Goal: Answer question/provide support: Share knowledge or assist other users

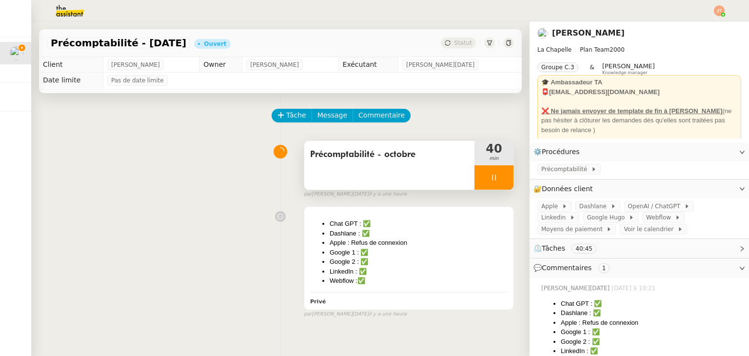
click at [490, 179] on icon at bounding box center [494, 177] width 8 height 8
click at [500, 179] on icon at bounding box center [503, 176] width 7 height 5
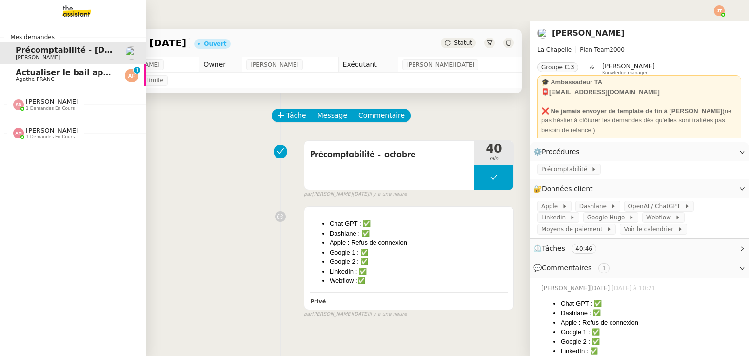
click at [23, 74] on span "Actualiser le bail appartement" at bounding box center [83, 72] width 134 height 9
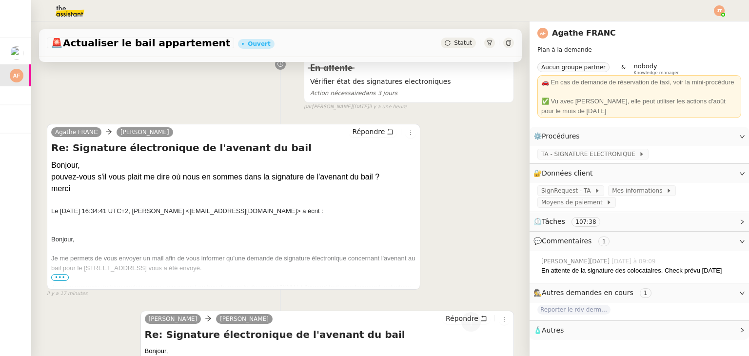
scroll to position [146, 0]
click at [356, 136] on span "Répondre" at bounding box center [368, 132] width 33 height 10
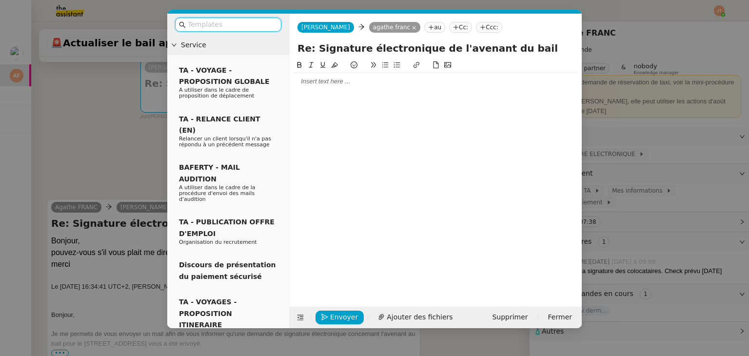
click at [314, 84] on div at bounding box center [435, 81] width 284 height 9
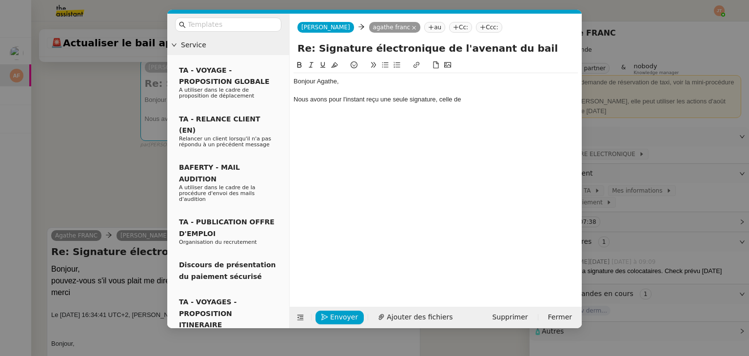
click at [88, 159] on nz-modal-container "Service TA - VOYAGE - PROPOSITION GLOBALE A utiliser dans le cadre de propositi…" at bounding box center [374, 178] width 749 height 356
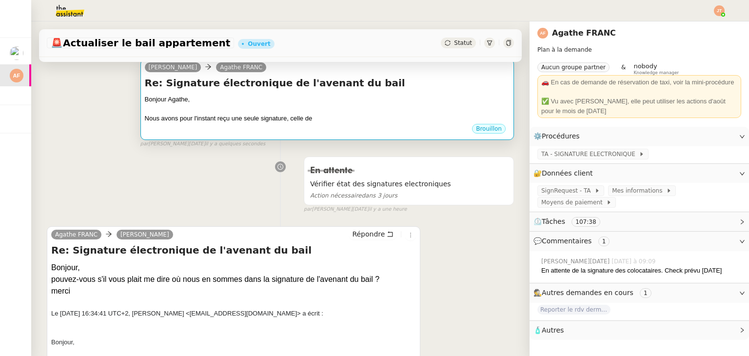
click at [262, 91] on div "Re: Signature électronique de l'avenant du bail [PERSON_NAME], Nous avons pour …" at bounding box center [327, 99] width 365 height 47
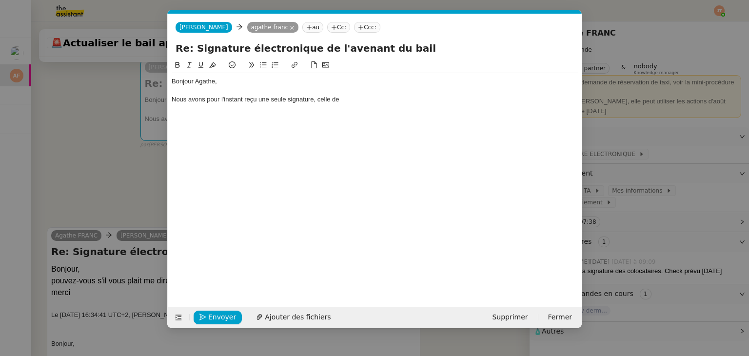
scroll to position [0, 20]
click at [366, 102] on div "Nous avons pour l'instant reçu une seule signature, celle de" at bounding box center [375, 99] width 406 height 9
click at [119, 121] on nz-modal-container "Service TA - VOYAGE - PROPOSITION GLOBALE A utiliser dans le cadre de propositi…" at bounding box center [374, 178] width 749 height 356
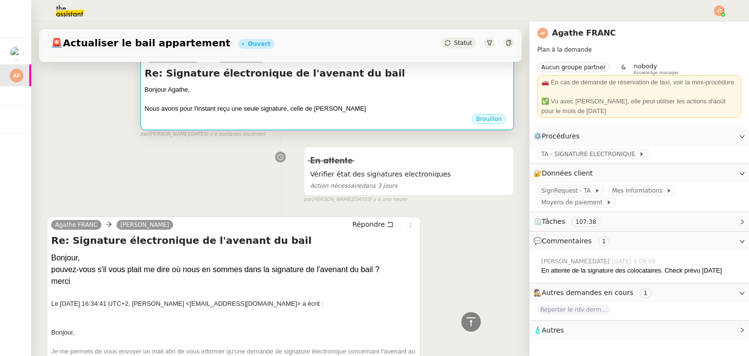
scroll to position [146, 0]
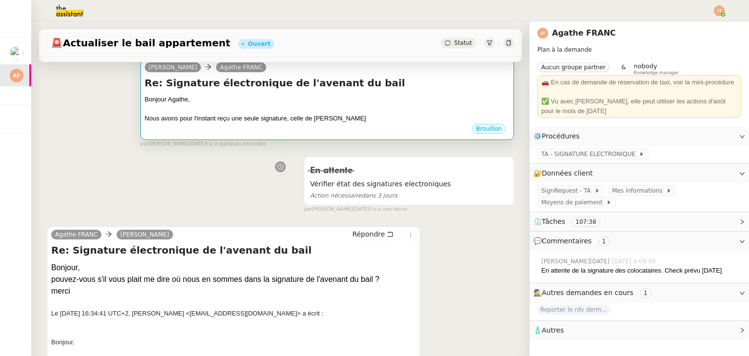
click at [321, 87] on h4 "Re: Signature électronique de l'avenant du bail" at bounding box center [327, 83] width 365 height 14
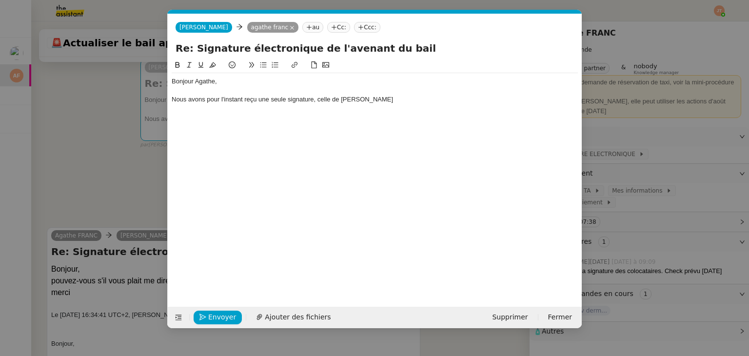
scroll to position [0, 20]
click at [354, 98] on div "Nous avons pour l'instant reçu une seule signature, celle de [PERSON_NAME]" at bounding box center [375, 99] width 406 height 9
click at [383, 97] on div "Nous avons pour l'instant reçu une seule signature, celle de [PERSON_NAME]" at bounding box center [375, 99] width 406 height 9
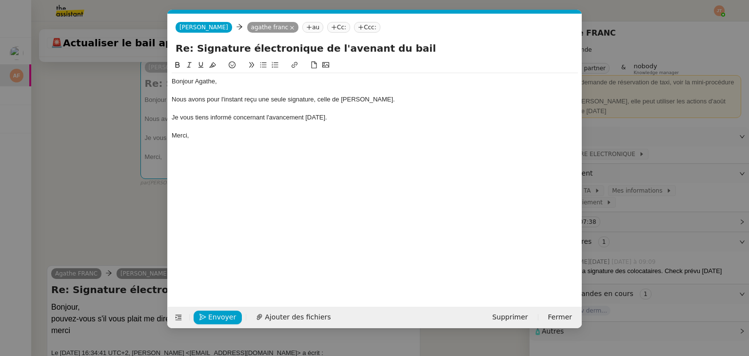
click at [225, 135] on div "Merci," at bounding box center [375, 135] width 406 height 9
click at [233, 115] on div "Je vous tiens informé concernant l'avancement [DATE]." at bounding box center [375, 117] width 406 height 9
click at [336, 118] on div "Je vous tiens informé [DATE] concernant l'avancement [DATE]." at bounding box center [375, 117] width 406 height 9
click at [279, 117] on div "Je vous tiens informé [DATE] concernant l'avancement." at bounding box center [375, 117] width 406 height 9
click at [224, 314] on span "Envoyer" at bounding box center [222, 316] width 28 height 11
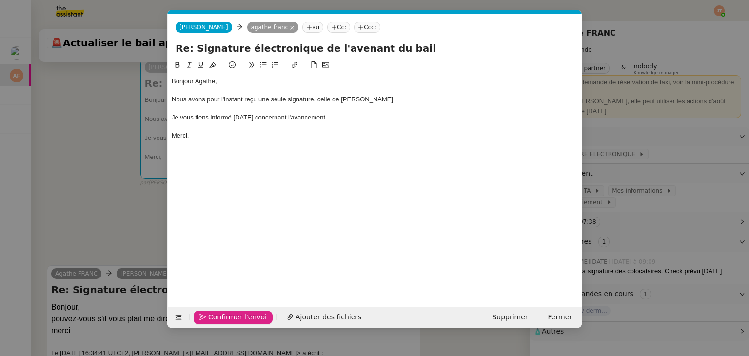
click at [224, 314] on span "Confirmer l'envoi" at bounding box center [237, 316] width 58 height 11
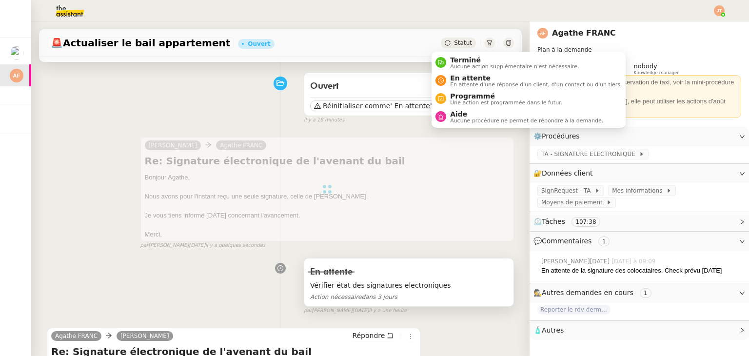
scroll to position [195, 0]
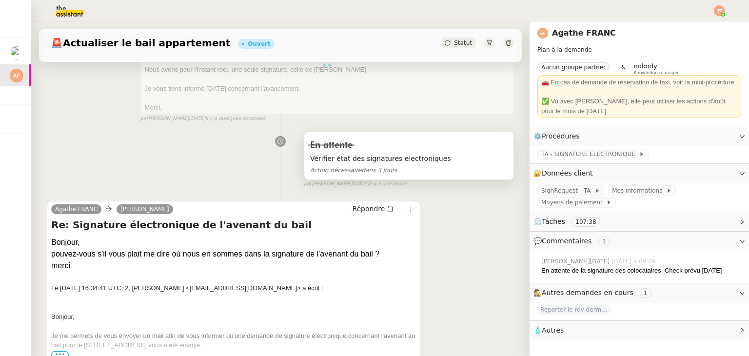
click at [412, 165] on div "Vérifier état des signatures electroniques Action nécessaire dans 3 jours" at bounding box center [408, 164] width 197 height 23
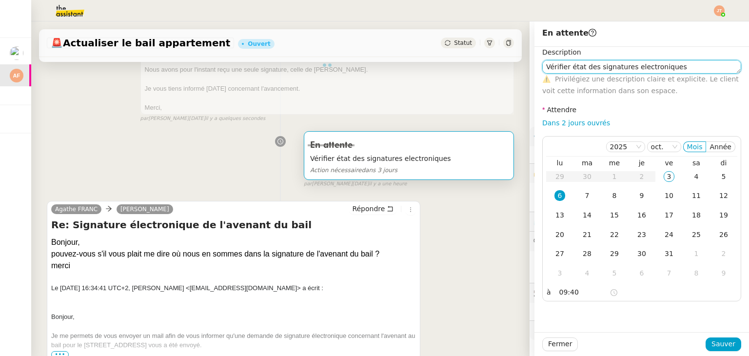
type textarea "Vérifier état des signatures electroniques"
drag, startPoint x: 590, startPoint y: 80, endPoint x: 505, endPoint y: 96, distance: 86.1
click at [505, 96] on app-ticket "🚨 Actualiser le bail appartement Ouvert Statut Client agathe franc Owner [PERSO…" at bounding box center [389, 188] width 717 height 334
click at [203, 172] on div "En attente Vérifier état des signatures electroniques Action nécessaire dans 3 …" at bounding box center [280, 157] width 467 height 61
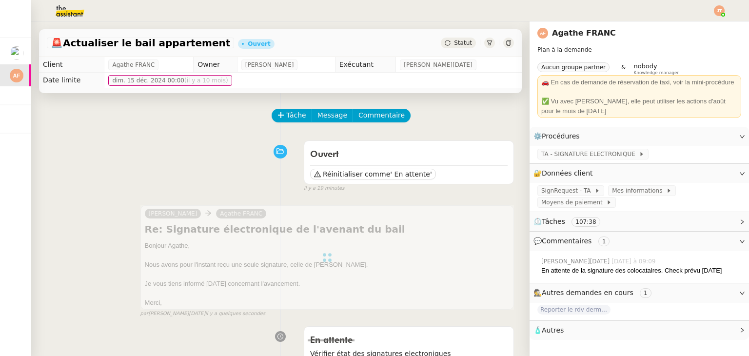
click at [454, 43] on span "Statut" at bounding box center [463, 42] width 18 height 7
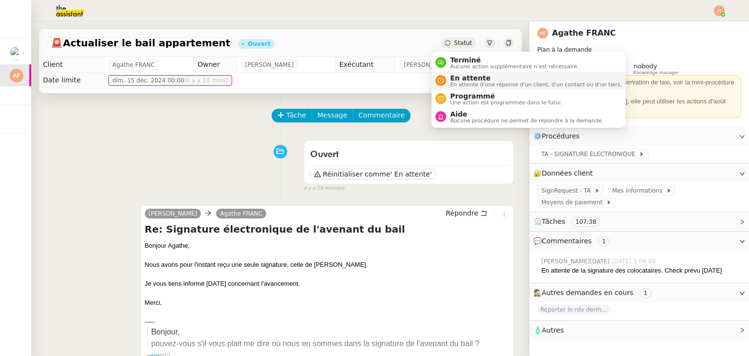
click at [460, 83] on span "En attente d'une réponse d'un client, d'un contact ou d'un tiers." at bounding box center [536, 84] width 172 height 5
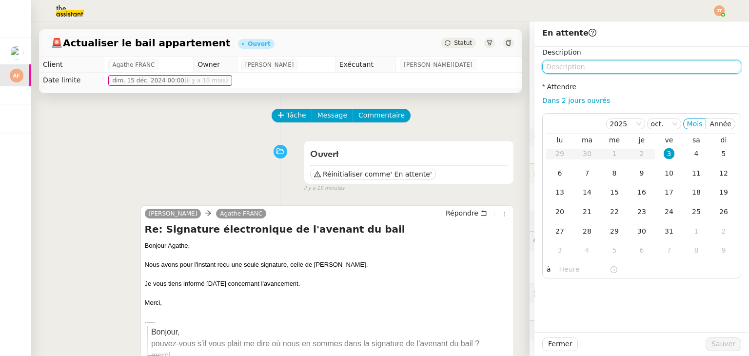
click at [551, 69] on textarea at bounding box center [641, 67] width 199 height 14
paste textarea "Chat GPT : ✅ Dashlane : ✅ Apple : Refus de connexion Google 1 : ✅ Google 2 : ✅ …"
type textarea "Chat GPT : ✅ Dashlane : ✅ Apple : Refus de connexion Google 1 : ✅ Google 2 : ✅ …"
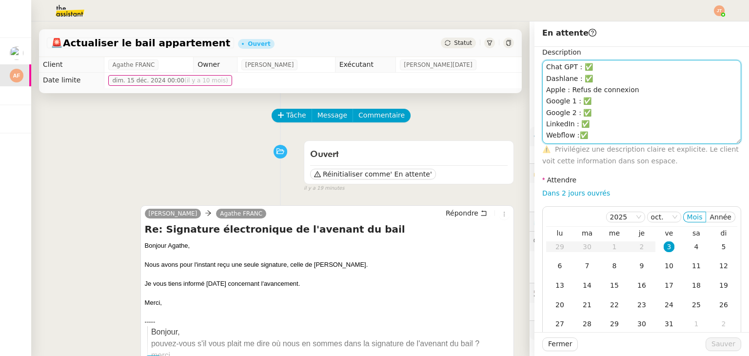
drag, startPoint x: 584, startPoint y: 135, endPoint x: 537, endPoint y: 63, distance: 85.8
click at [542, 64] on textarea "Chat GPT : ✅ Dashlane : ✅ Apple : Refus de connexion Google 1 : ✅ Google 2 : ✅ …" at bounding box center [641, 102] width 199 height 84
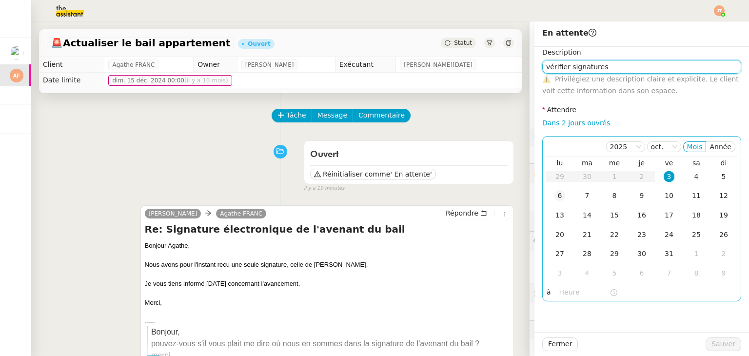
type textarea "vérifier signatures"
click at [554, 194] on div "6" at bounding box center [559, 195] width 11 height 11
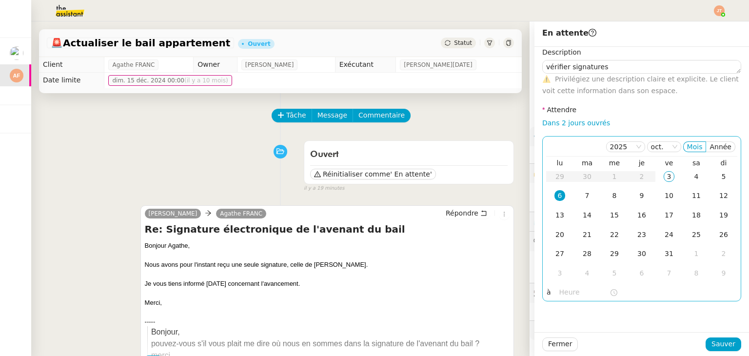
click at [563, 286] on nz-time-picker at bounding box center [588, 293] width 66 height 14
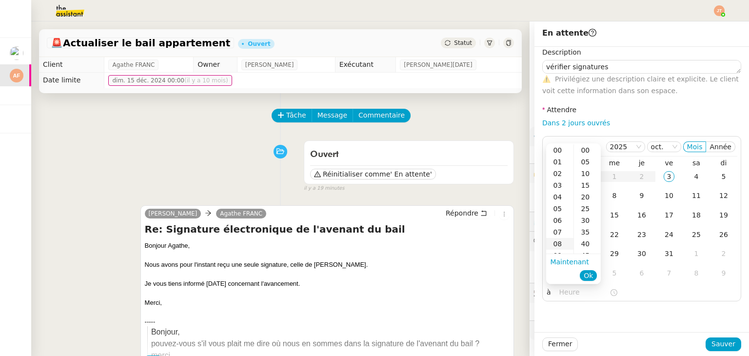
click at [562, 249] on div "08" at bounding box center [559, 244] width 27 height 12
click at [559, 160] on div "09" at bounding box center [559, 162] width 27 height 12
click at [586, 244] on div "40" at bounding box center [587, 244] width 27 height 12
type input "09:40"
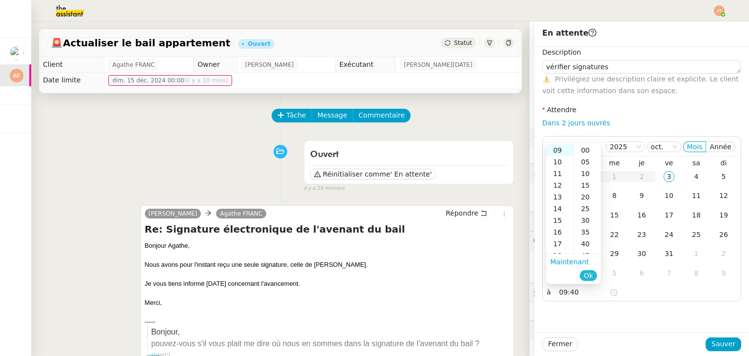
scroll to position [94, 0]
click at [593, 277] on button "Ok" at bounding box center [587, 275] width 17 height 11
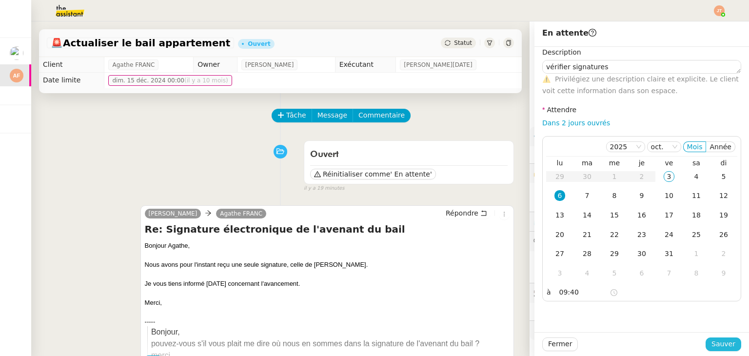
click at [717, 342] on span "Sauver" at bounding box center [723, 343] width 24 height 11
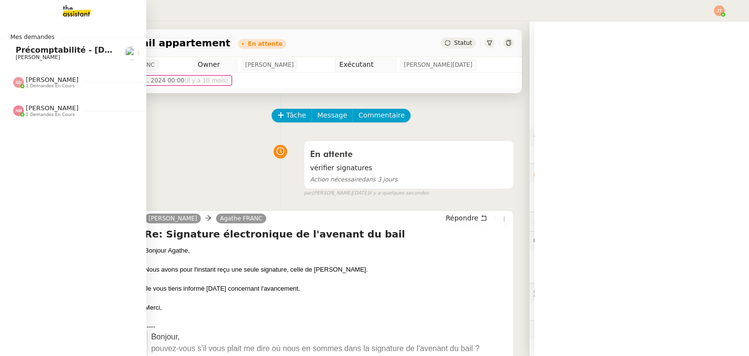
click at [51, 59] on span "[PERSON_NAME]" at bounding box center [65, 58] width 98 height 6
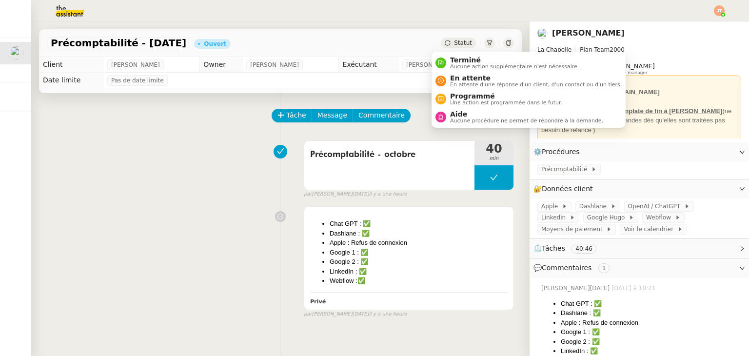
click at [444, 43] on icon at bounding box center [447, 43] width 6 height 6
click at [474, 82] on span "En attente d'une réponse d'un client, d'un contact ou d'un tiers." at bounding box center [536, 84] width 172 height 5
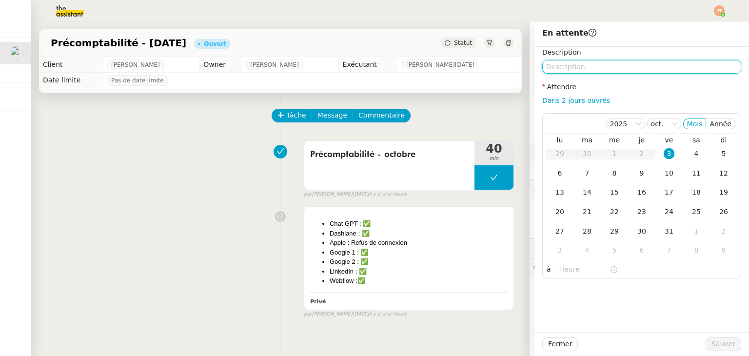
click at [564, 68] on textarea at bounding box center [641, 67] width 199 height 14
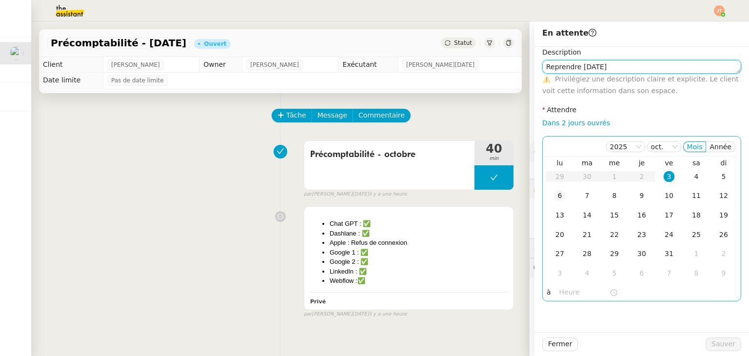
type textarea "Reprendre [DATE]"
click at [554, 193] on div "6" at bounding box center [559, 195] width 11 height 11
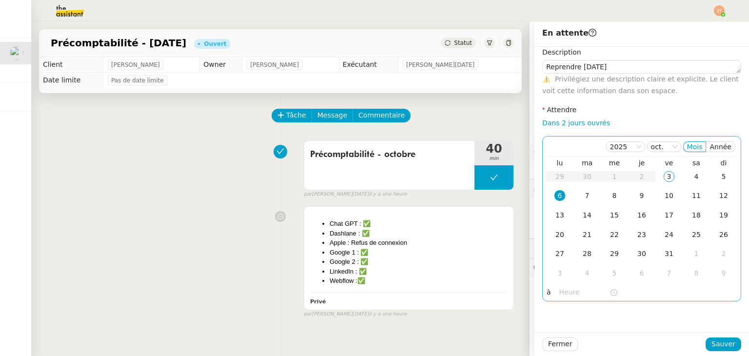
click at [566, 290] on input "text" at bounding box center [584, 292] width 50 height 11
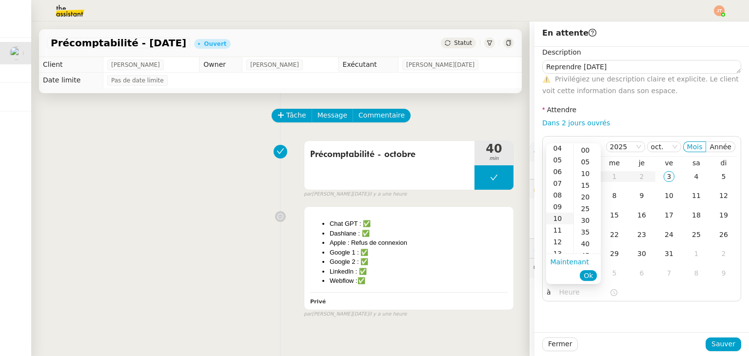
click at [561, 218] on div "10" at bounding box center [559, 218] width 27 height 12
click at [584, 211] on div "25" at bounding box center [587, 209] width 27 height 12
type input "10:25"
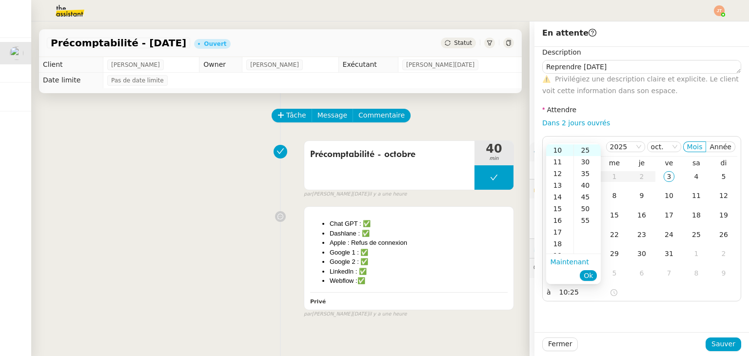
drag, startPoint x: 594, startPoint y: 274, endPoint x: 666, endPoint y: 307, distance: 79.2
click at [593, 274] on button "Ok" at bounding box center [587, 275] width 17 height 11
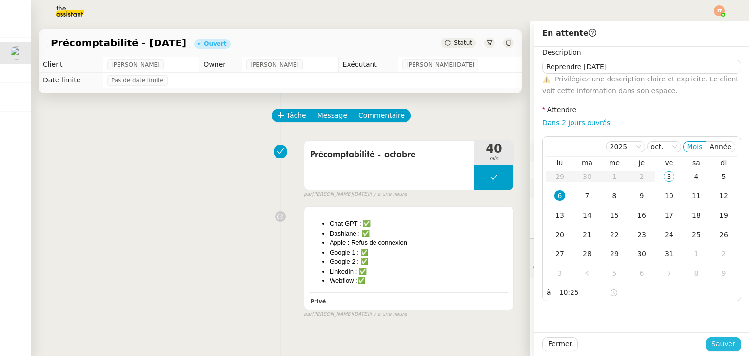
click at [711, 341] on span "Sauver" at bounding box center [723, 343] width 24 height 11
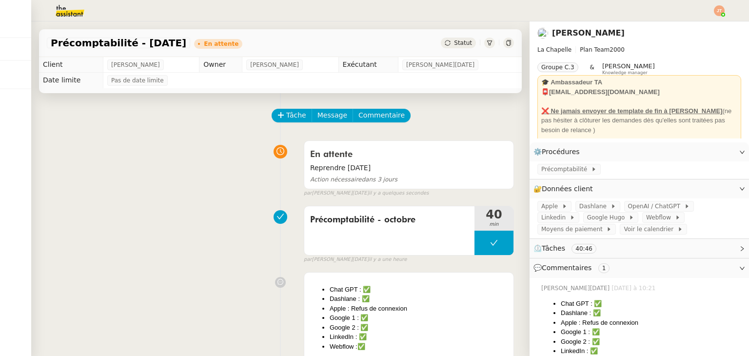
click at [725, 9] on nz-header at bounding box center [374, 10] width 749 height 21
click at [719, 16] on body "Mes demandes [PERSON_NAME] 1 demandes en cours TDB RH - Extraction et mise à jo…" at bounding box center [374, 178] width 749 height 356
click at [714, 11] on img at bounding box center [718, 10] width 11 height 11
click at [690, 29] on span "Suivi" at bounding box center [684, 28] width 17 height 8
